Goal: Check status: Check status

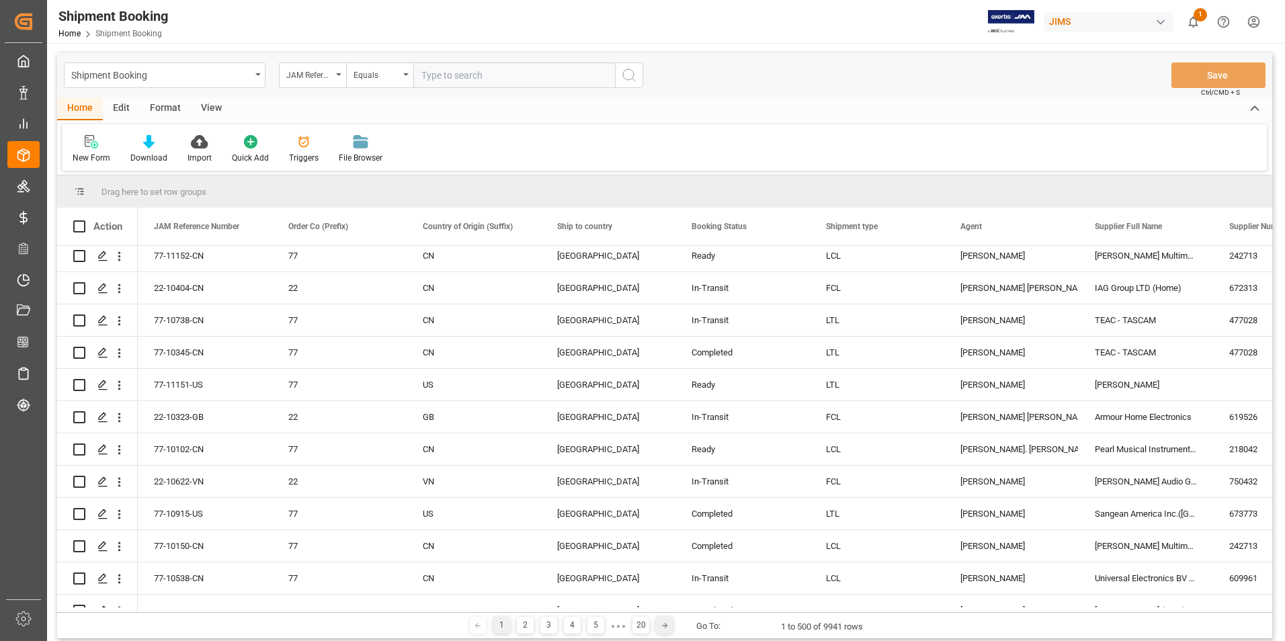
scroll to position [672, 0]
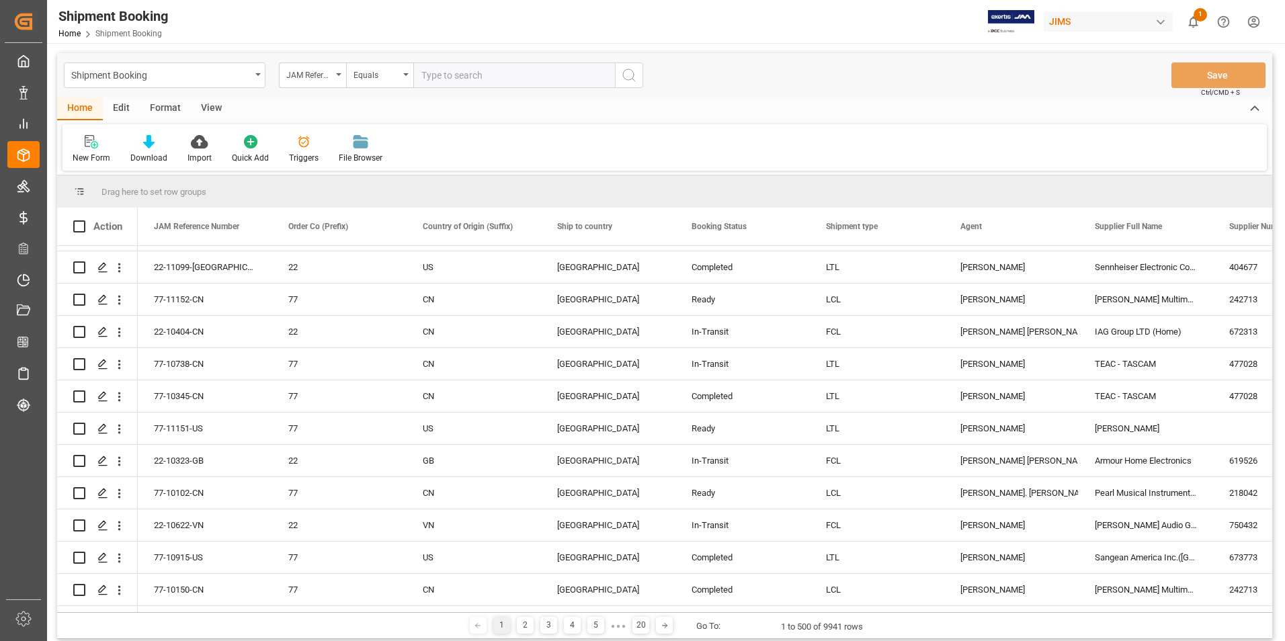
click at [548, 74] on input "text" at bounding box center [514, 75] width 202 height 26
type input "77-10873-[GEOGRAPHIC_DATA]"
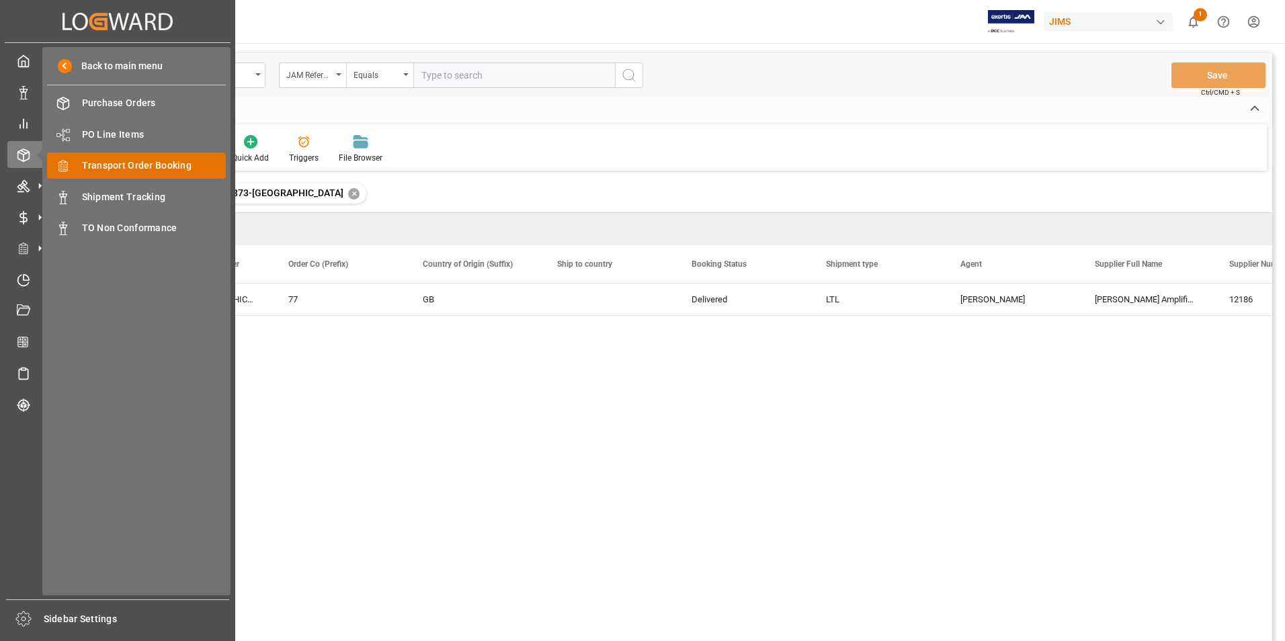
click at [171, 162] on span "Transport Order Booking" at bounding box center [154, 166] width 144 height 14
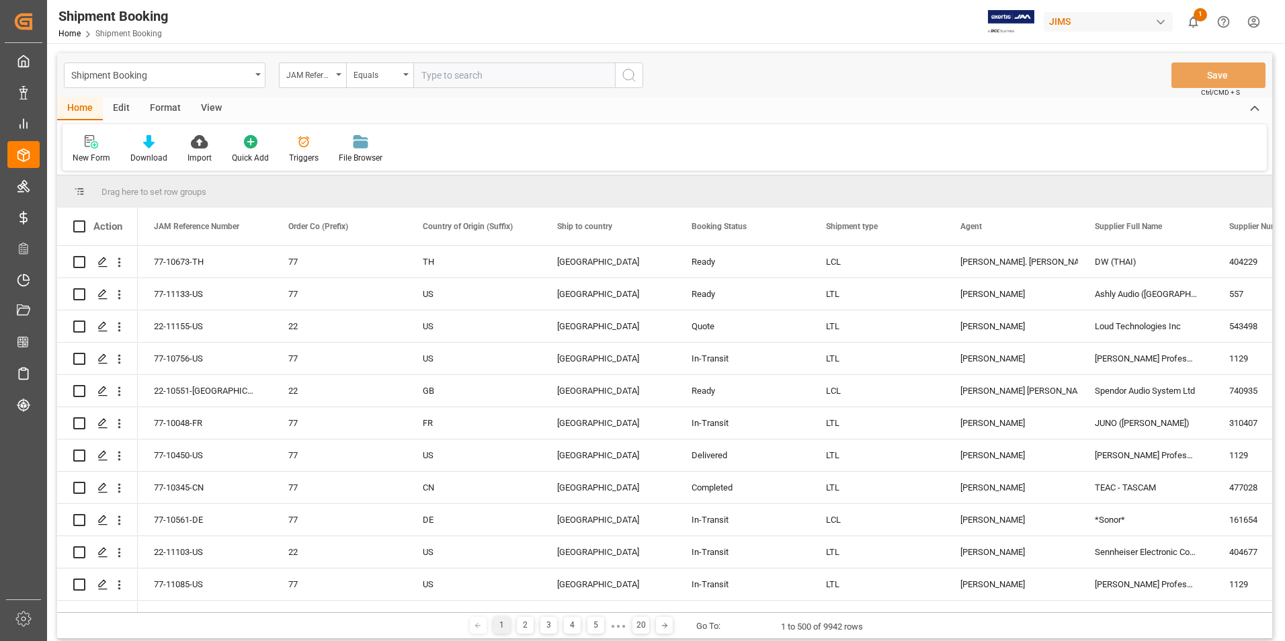
click at [459, 69] on input "text" at bounding box center [514, 75] width 202 height 26
type input "77-10263-IT"
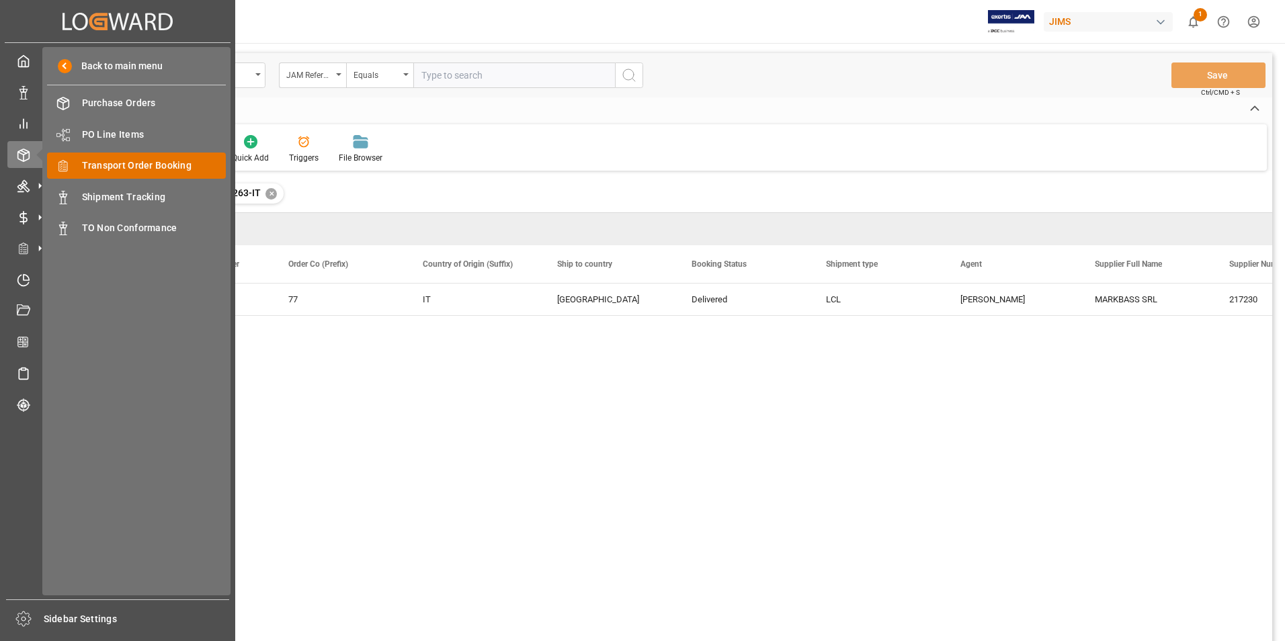
click at [173, 165] on span "Transport Order Booking" at bounding box center [154, 166] width 144 height 14
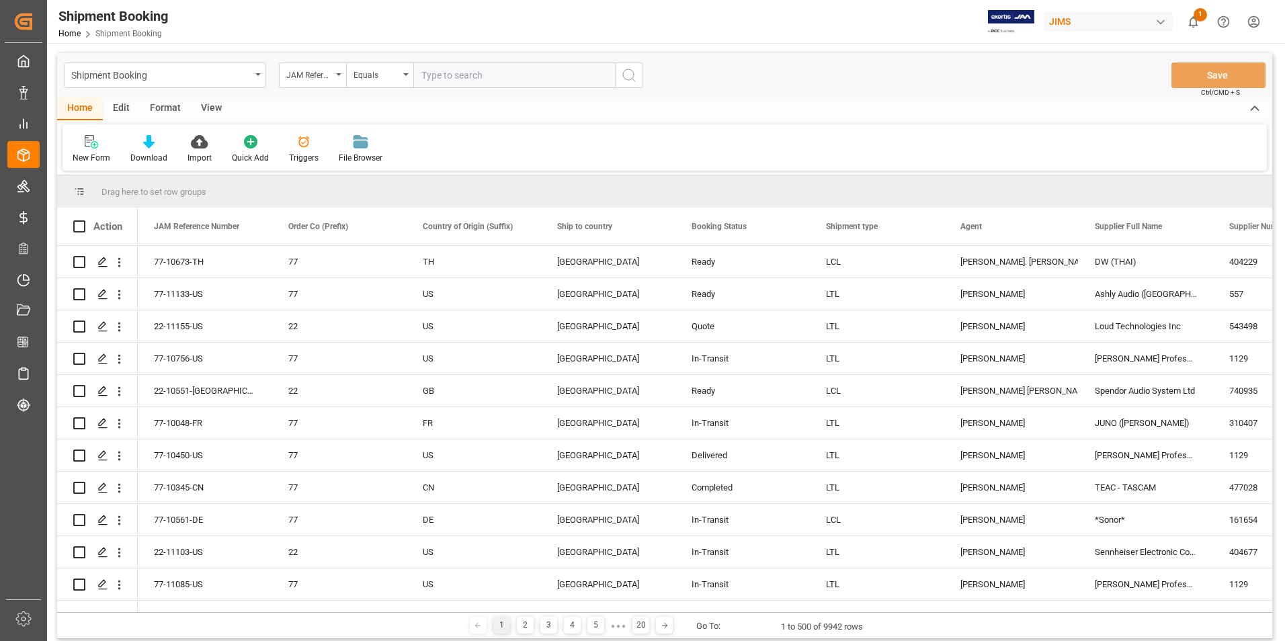
click at [483, 75] on input "text" at bounding box center [514, 75] width 202 height 26
type input "77-10949-US"
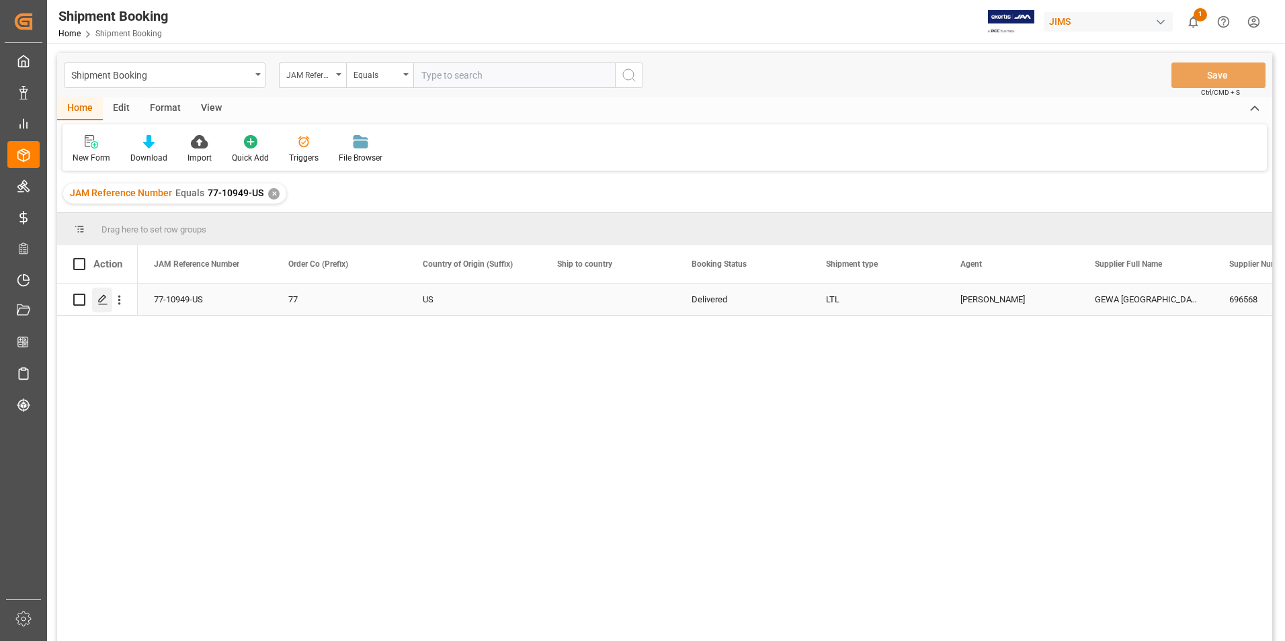
click at [97, 300] on icon "Press SPACE to select this row." at bounding box center [102, 299] width 11 height 11
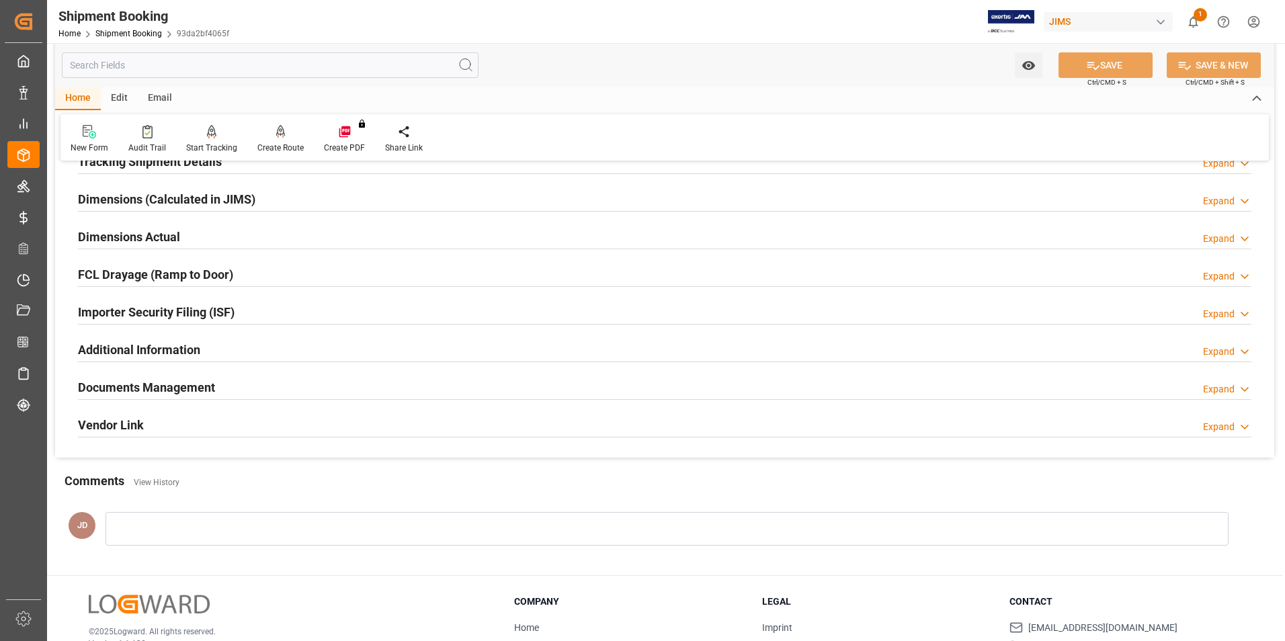
scroll to position [368, 0]
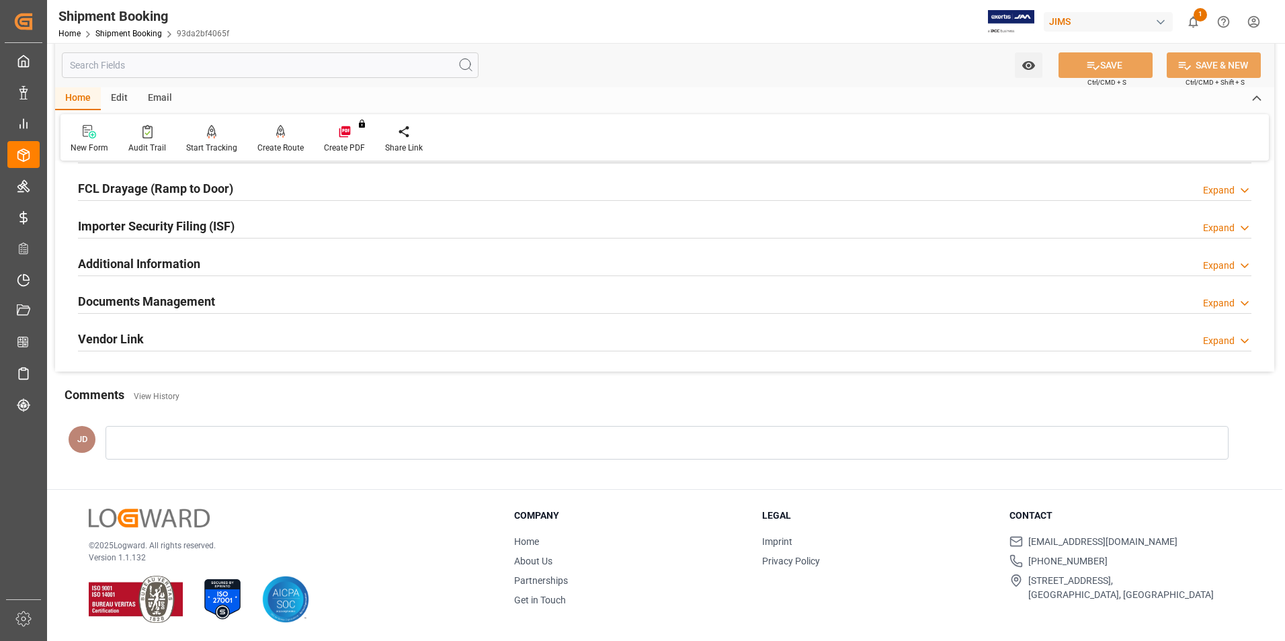
click at [182, 301] on h2 "Documents Management" at bounding box center [146, 301] width 137 height 18
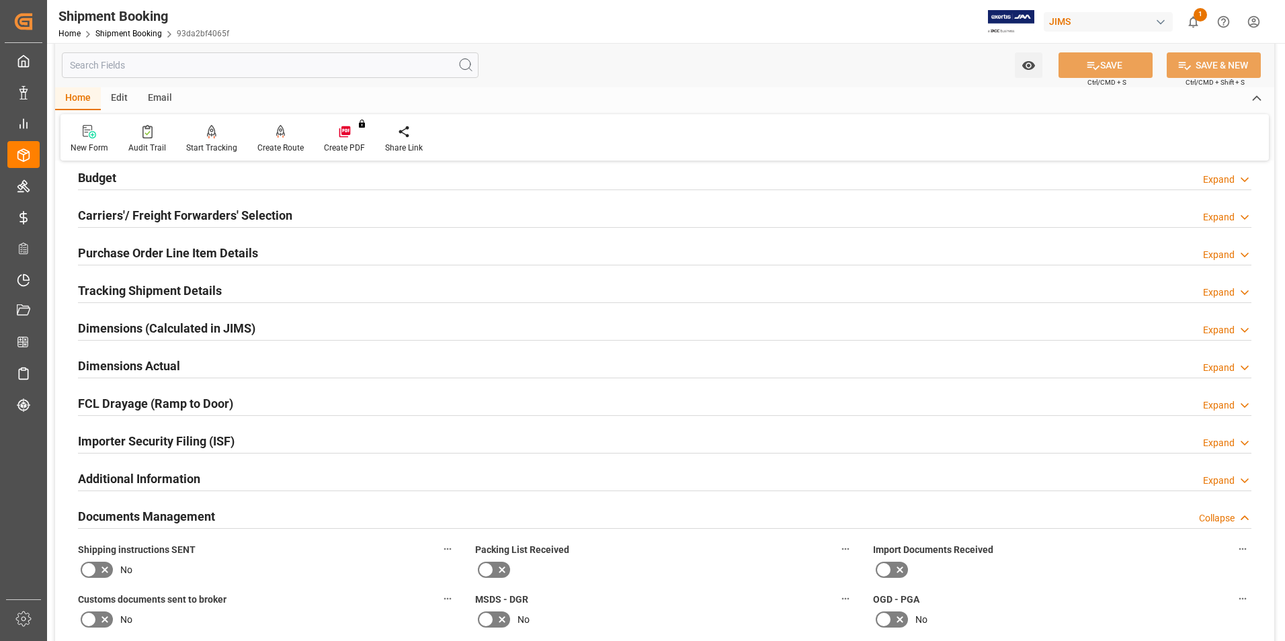
scroll to position [99, 0]
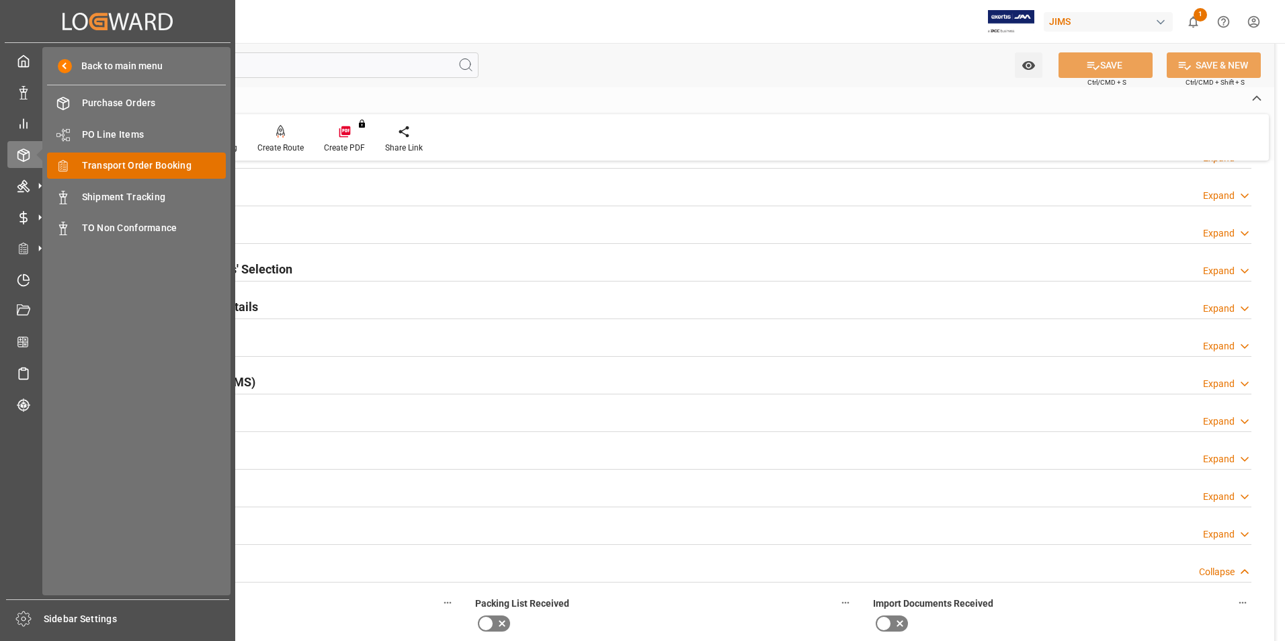
click at [128, 158] on div "Transport Order Booking Transport Order Booking" at bounding box center [136, 166] width 179 height 26
